Goal: Check status: Check status

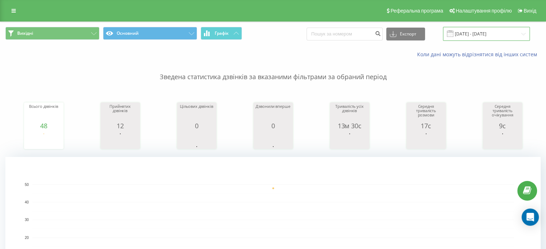
click at [486, 39] on input "[DATE] - [DATE]" at bounding box center [486, 34] width 87 height 14
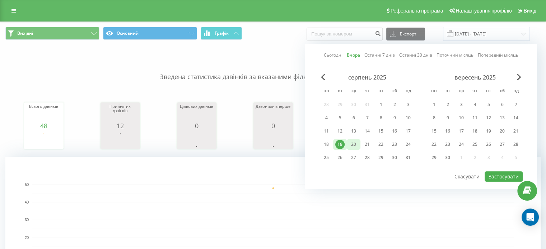
click at [350, 141] on div "20" at bounding box center [353, 144] width 9 height 9
click at [504, 175] on button "Застосувати" at bounding box center [503, 177] width 38 height 10
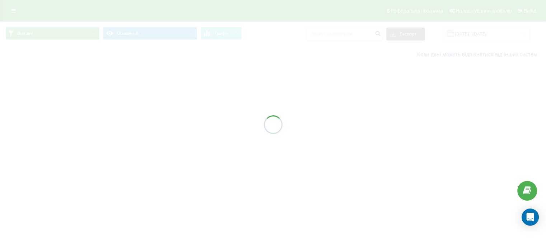
type input "[DATE] - [DATE]"
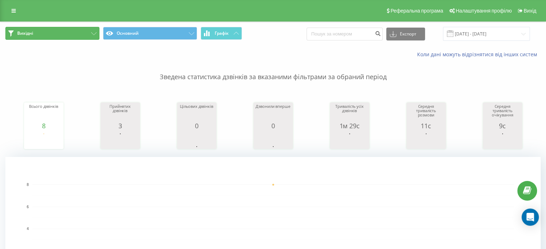
click at [23, 30] on button "Вихідні" at bounding box center [52, 33] width 94 height 13
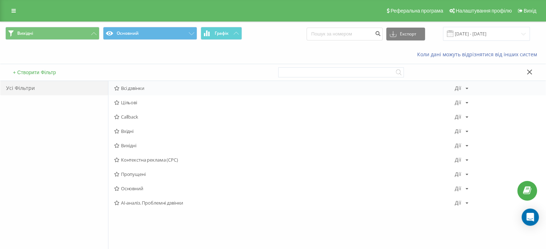
click at [130, 87] on span "Всі дзвінки" at bounding box center [284, 88] width 341 height 5
